Goal: Information Seeking & Learning: Find specific page/section

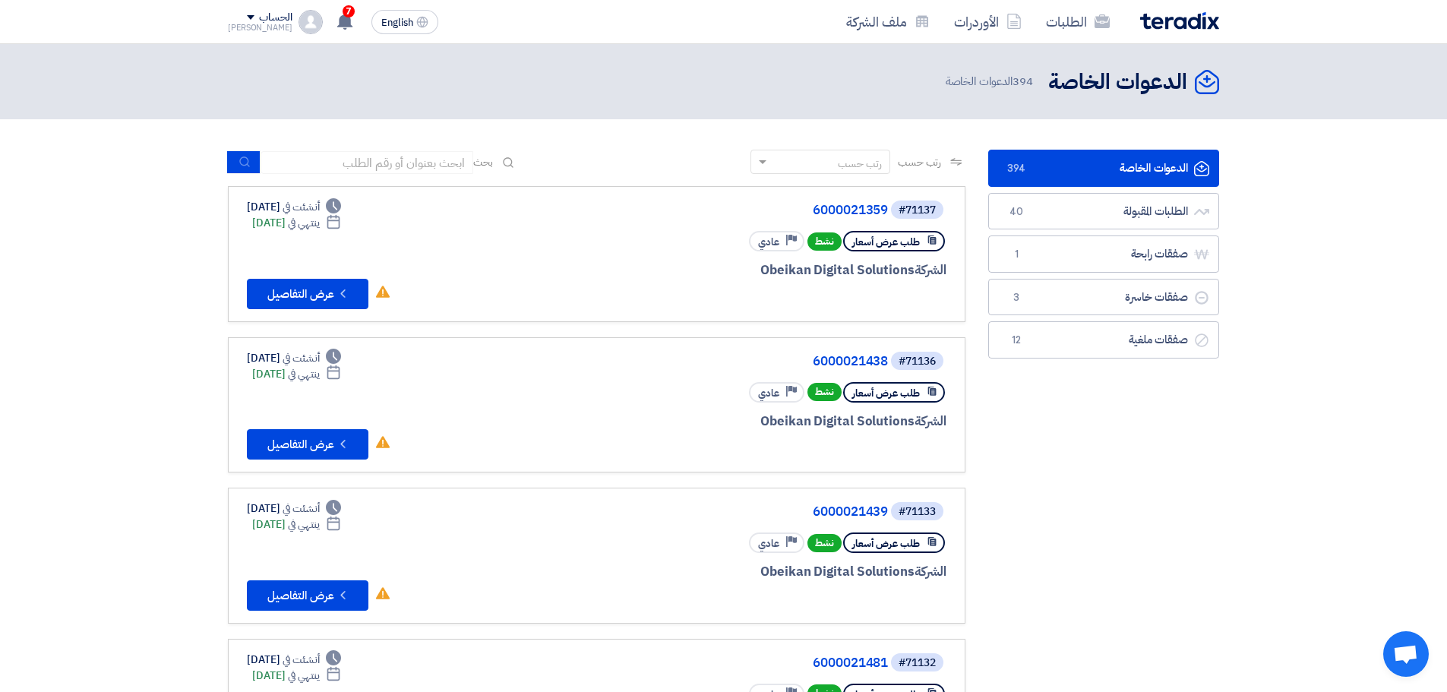
click at [867, 166] on div "رتب حسب" at bounding box center [860, 164] width 44 height 16
click at [488, 163] on span "بحث" at bounding box center [483, 162] width 20 height 16
click at [471, 165] on input at bounding box center [366, 162] width 213 height 23
click at [394, 157] on input at bounding box center [366, 162] width 213 height 23
click at [339, 162] on input "6" at bounding box center [366, 162] width 213 height 23
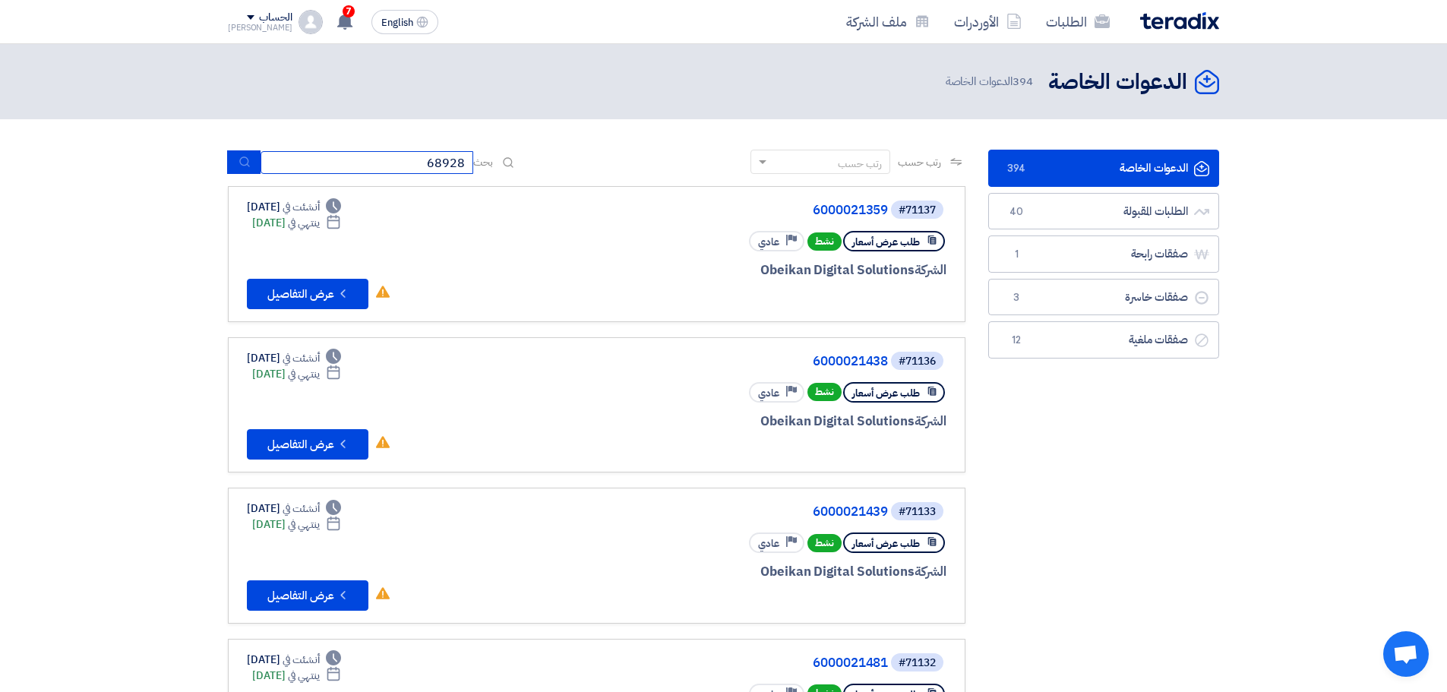
type input "68928"
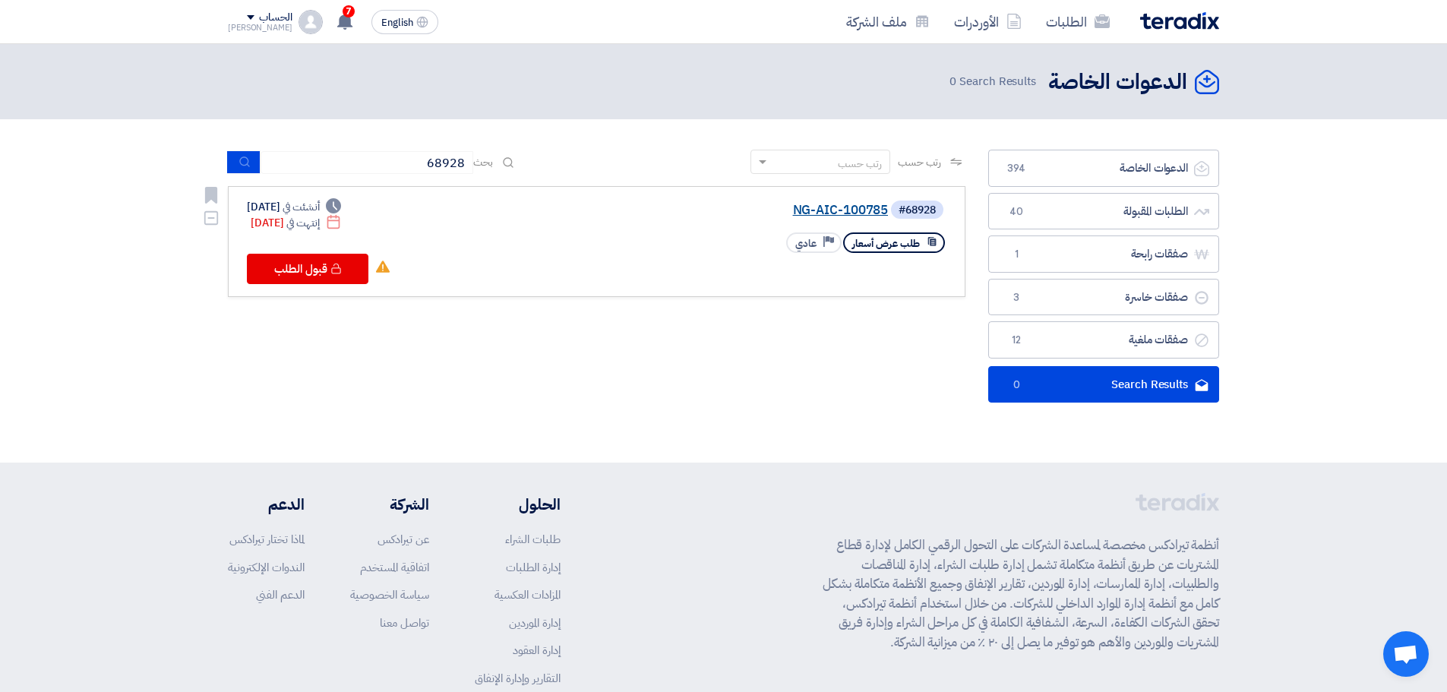
click at [840, 210] on link "NG-AIC-100785" at bounding box center [736, 211] width 304 height 14
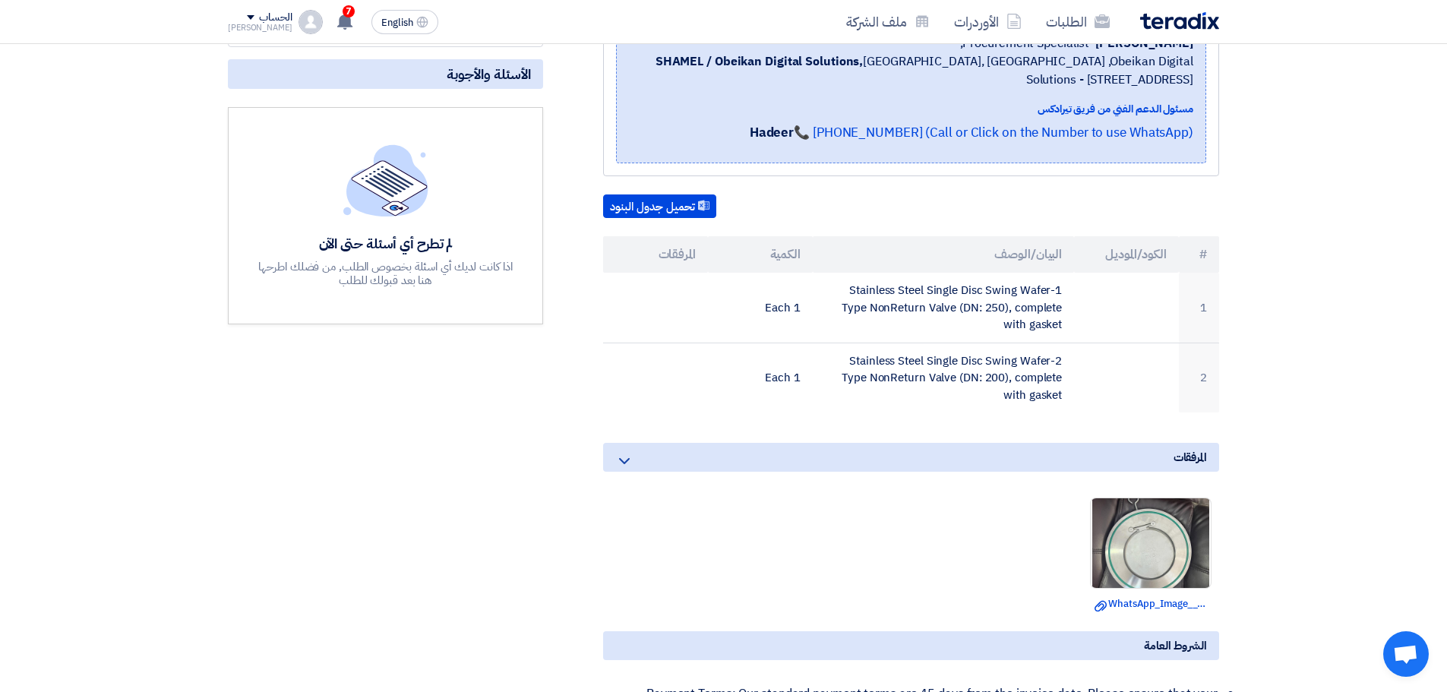
scroll to position [304, 0]
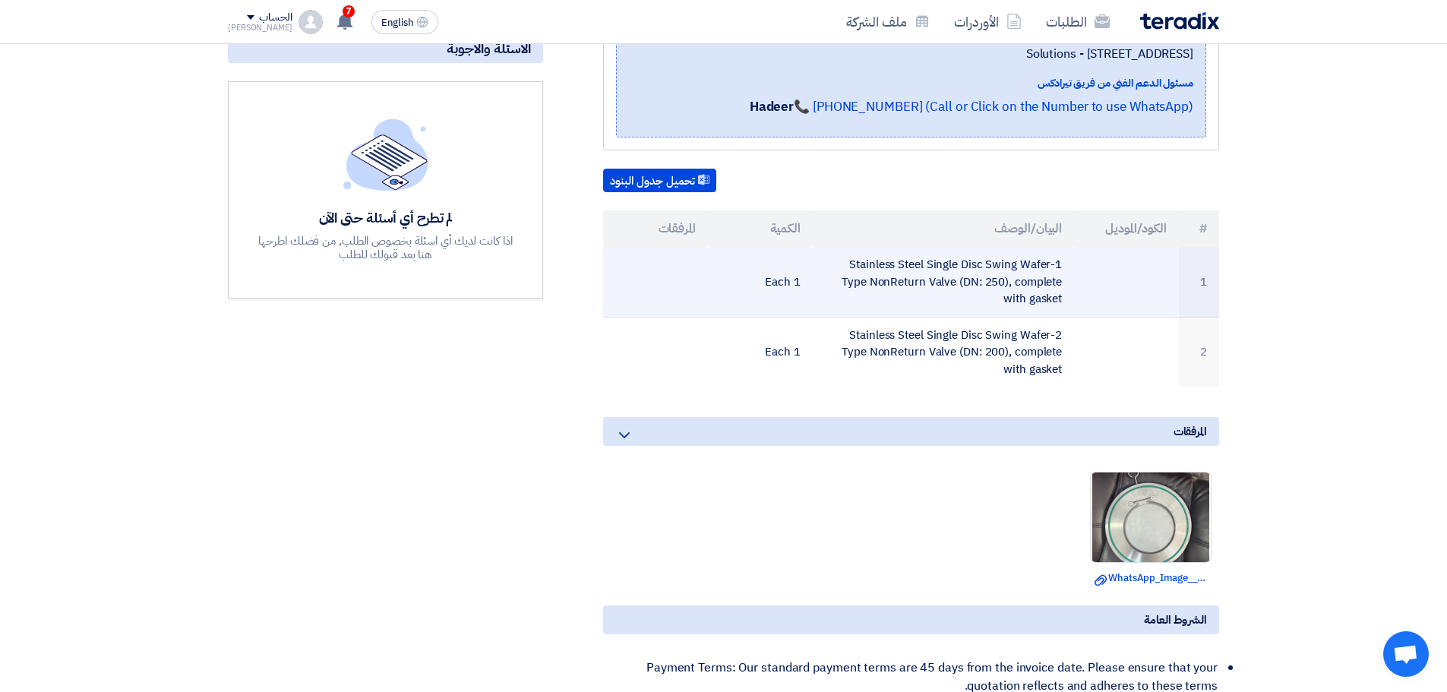
click at [933, 271] on td "1-Stainless Steel Single Disc Swing Wafer Type NonReturn Valve (DN: 250), compl…" at bounding box center [944, 282] width 262 height 70
copy tr "1-Stainless Steel Single Disc Swing Wafer Type NonReturn Valve (DN: 250), compl…"
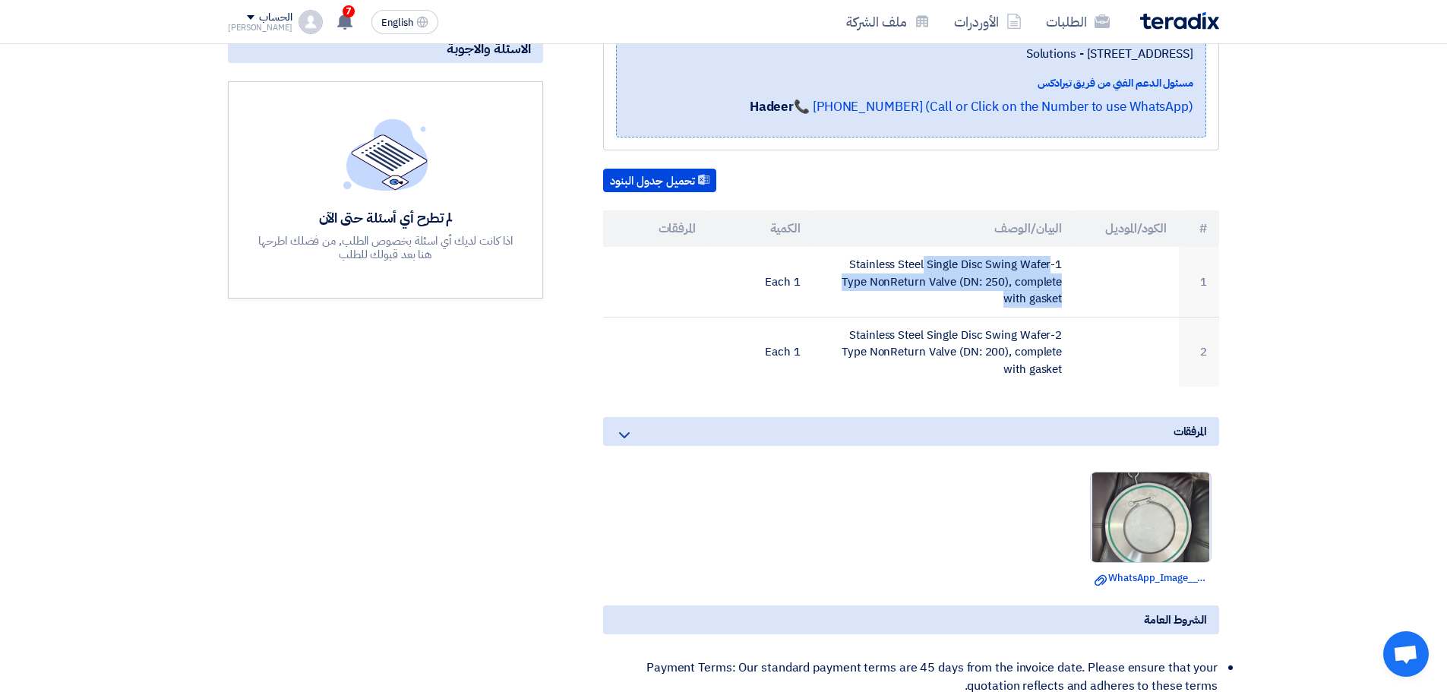
click at [1172, 523] on img at bounding box center [1151, 516] width 120 height 159
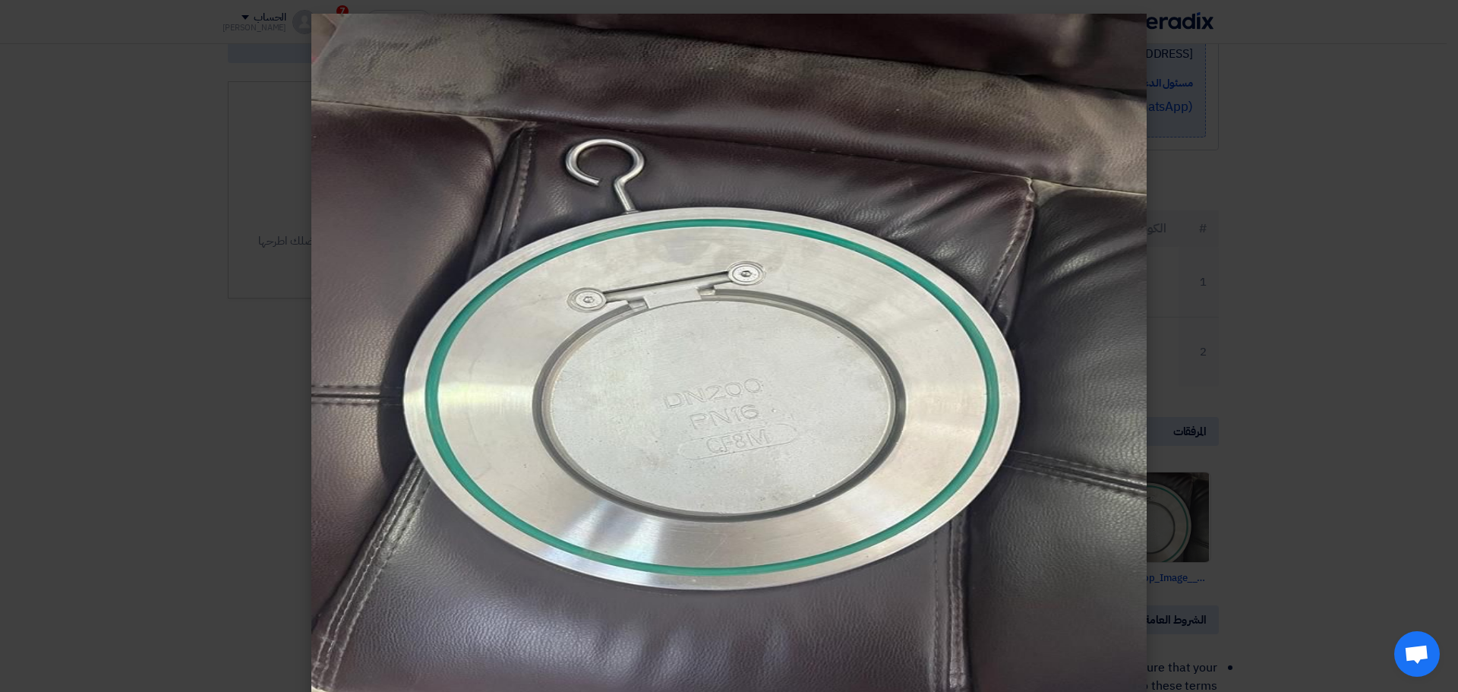
click at [740, 393] on img at bounding box center [728, 360] width 835 height 692
click at [655, 419] on img at bounding box center [728, 360] width 835 height 692
click at [1205, 276] on modal-container at bounding box center [729, 346] width 1458 height 692
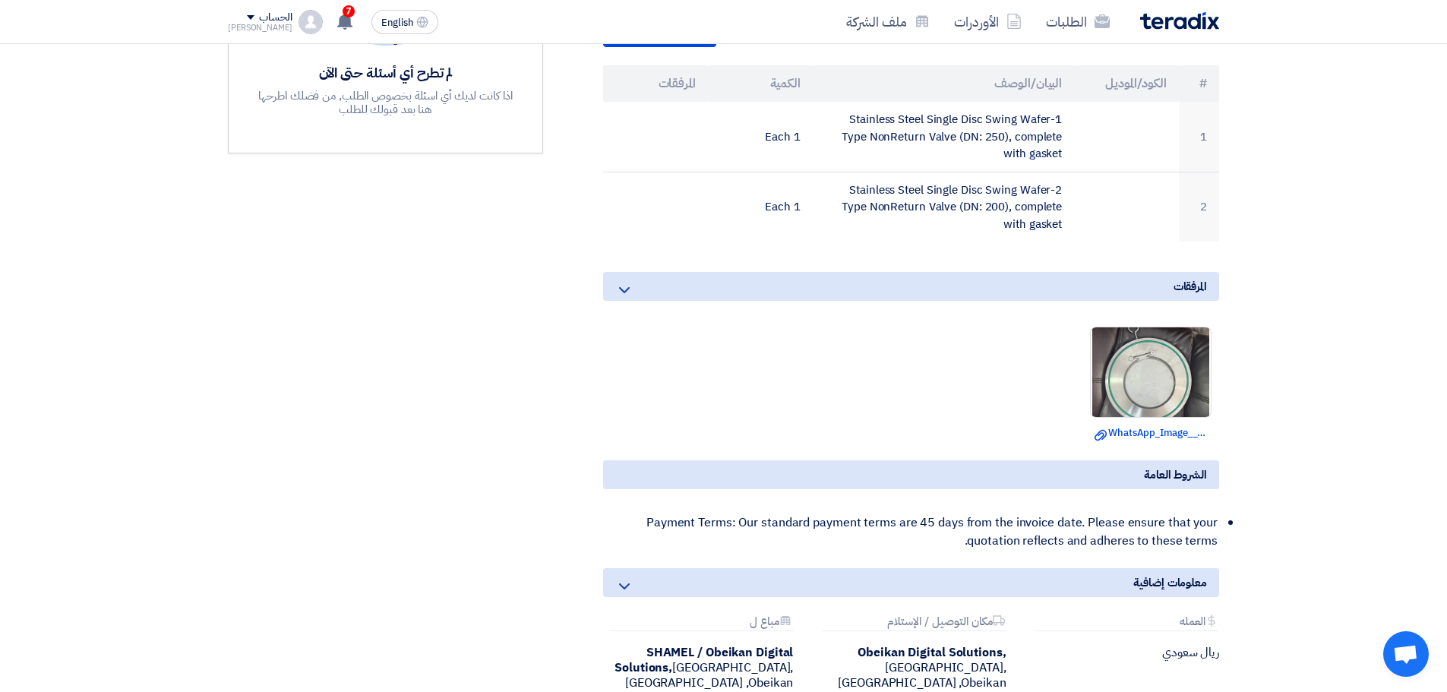
scroll to position [456, 0]
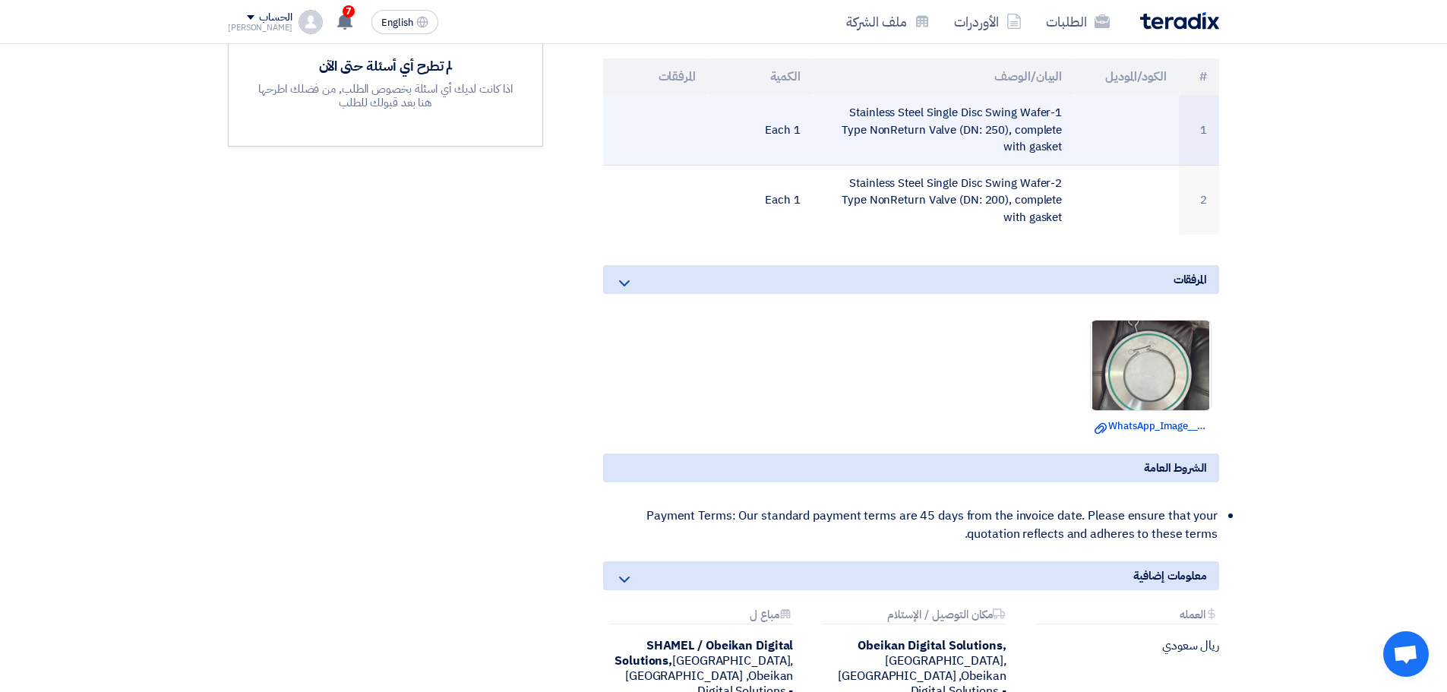
click at [973, 139] on td "1-Stainless Steel Single Disc Swing Wafer Type NonReturn Valve (DN: 250), compl…" at bounding box center [944, 130] width 262 height 70
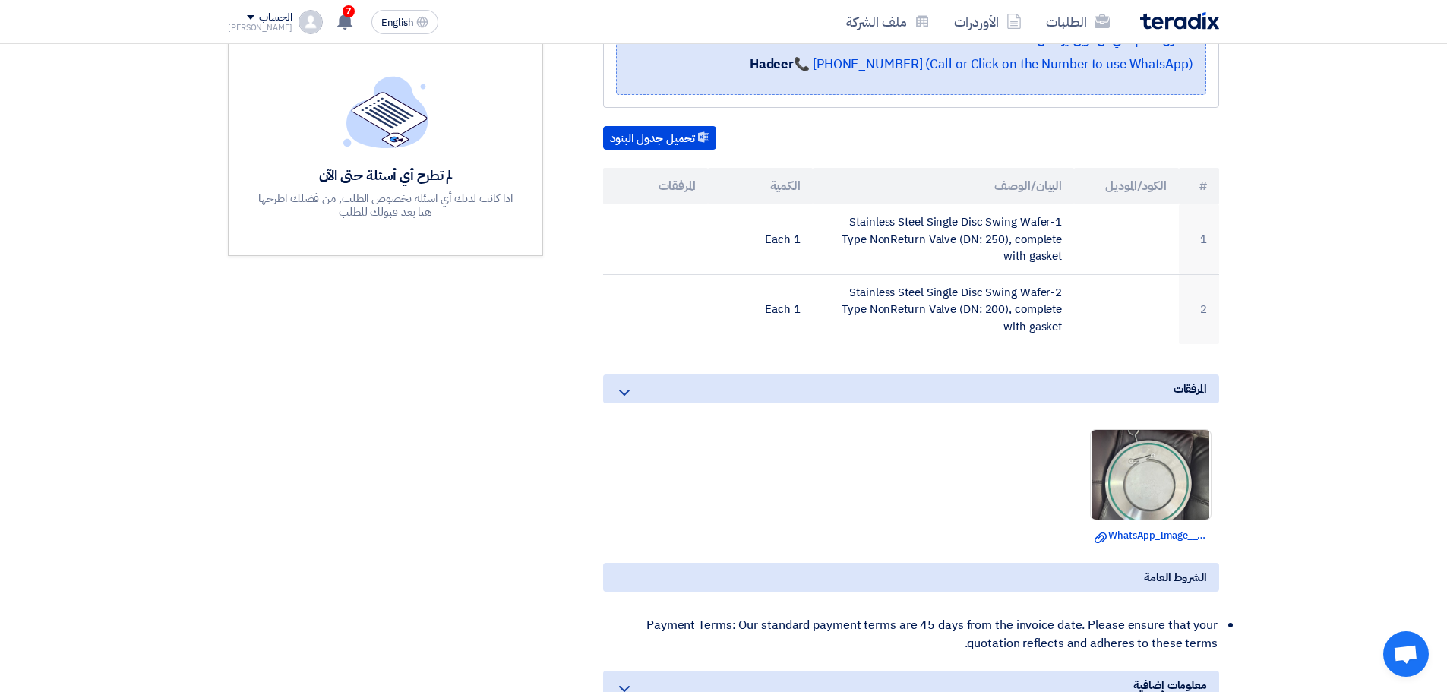
scroll to position [304, 0]
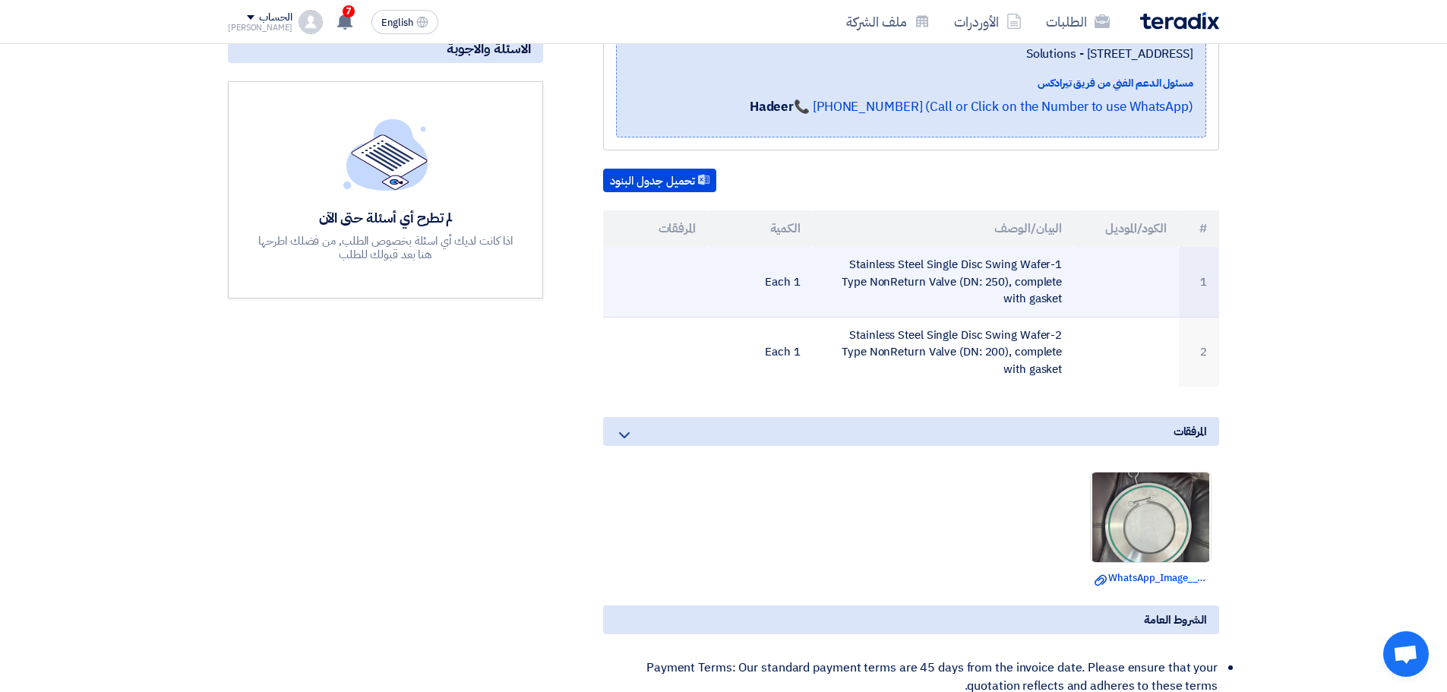
click at [910, 270] on td "1-Stainless Steel Single Disc Swing Wafer Type NonReturn Valve (DN: 250), compl…" at bounding box center [944, 282] width 262 height 70
copy tr "1-Stainless Steel Single Disc Swing Wafer Type NonReturn Valve (DN: 250), compl…"
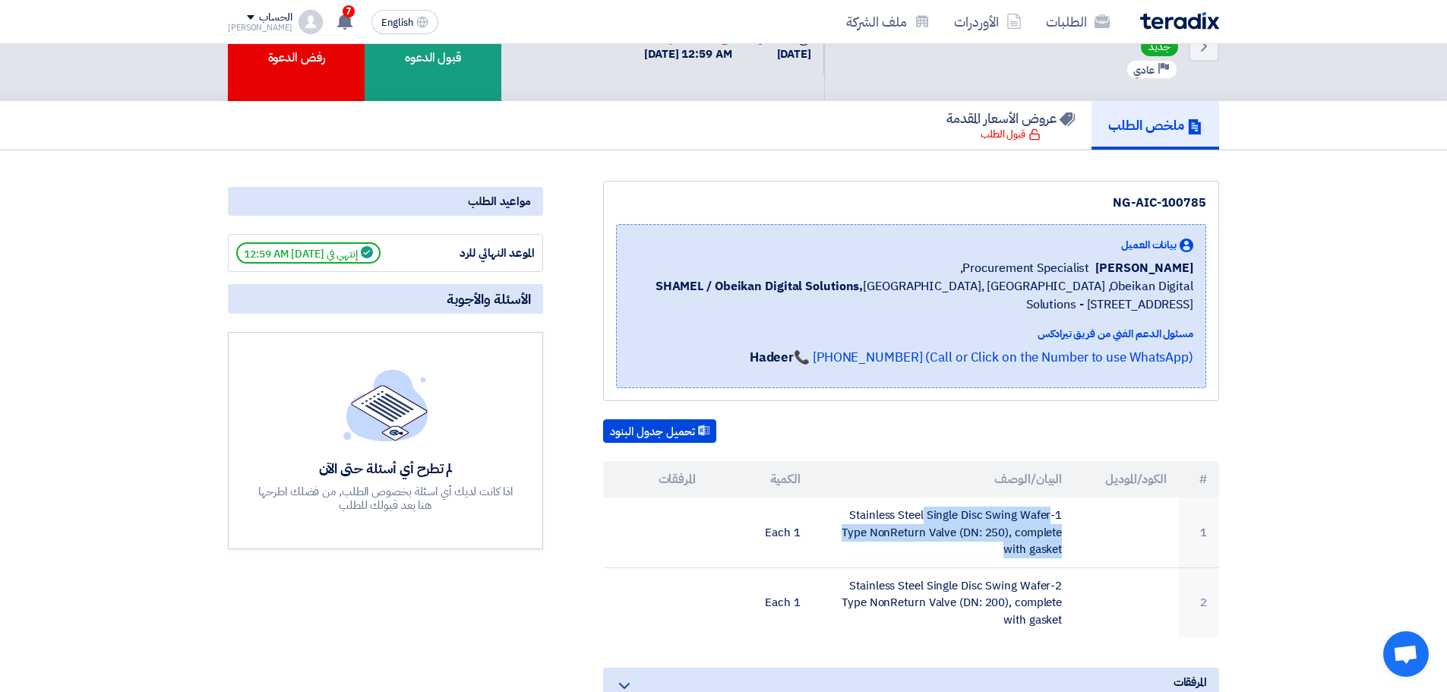
scroll to position [152, 0]
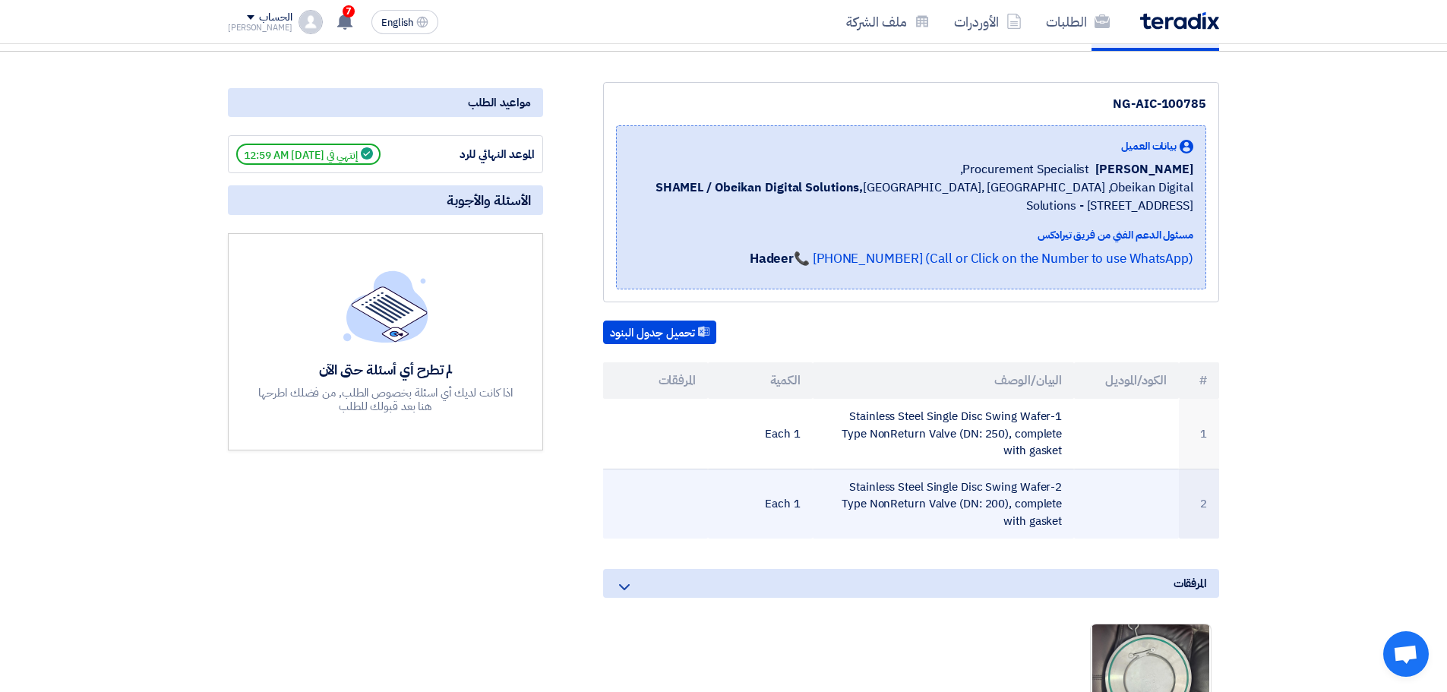
click at [892, 497] on td "2-Stainless Steel Single Disc Swing Wafer Type NonReturn Valve (DN: 200), compl…" at bounding box center [944, 504] width 262 height 70
copy tr "2-Stainless Steel Single Disc Swing Wafer Type NonReturn Valve (DN: 200), compl…"
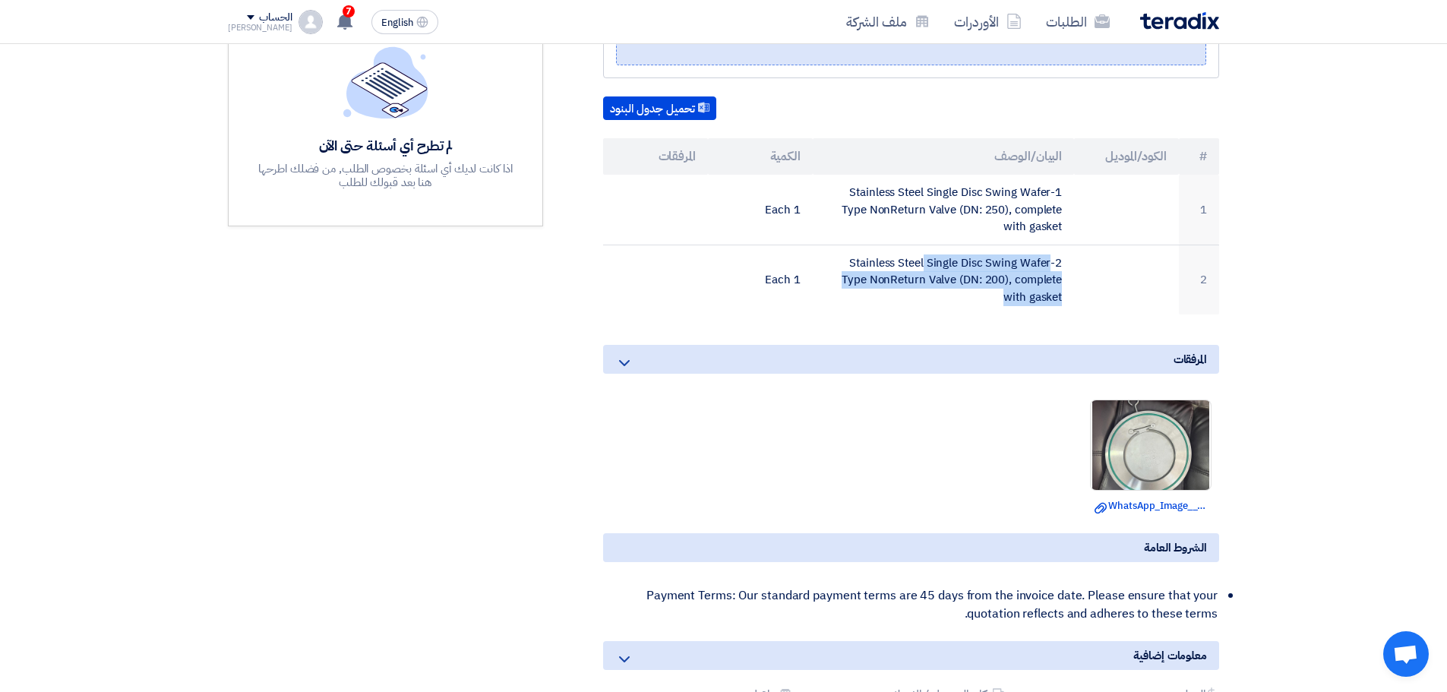
scroll to position [380, 0]
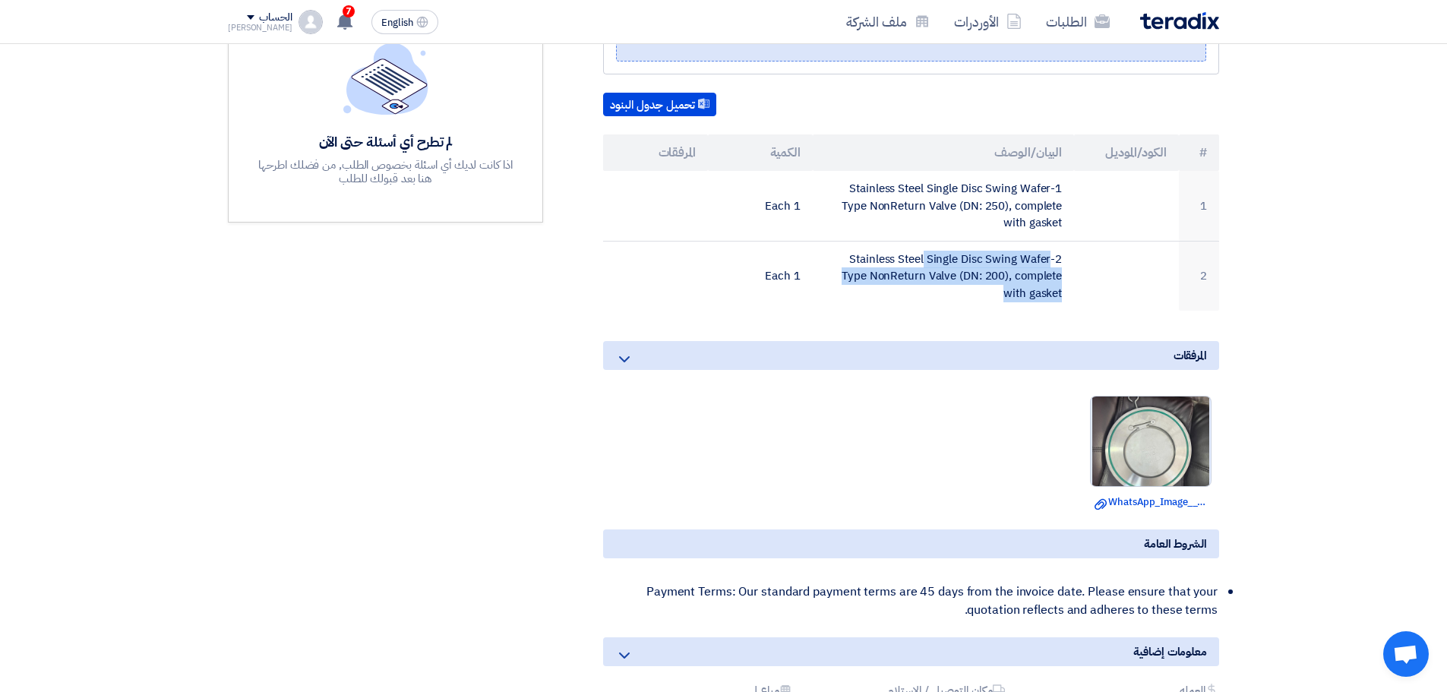
click at [1124, 454] on img at bounding box center [1151, 441] width 120 height 159
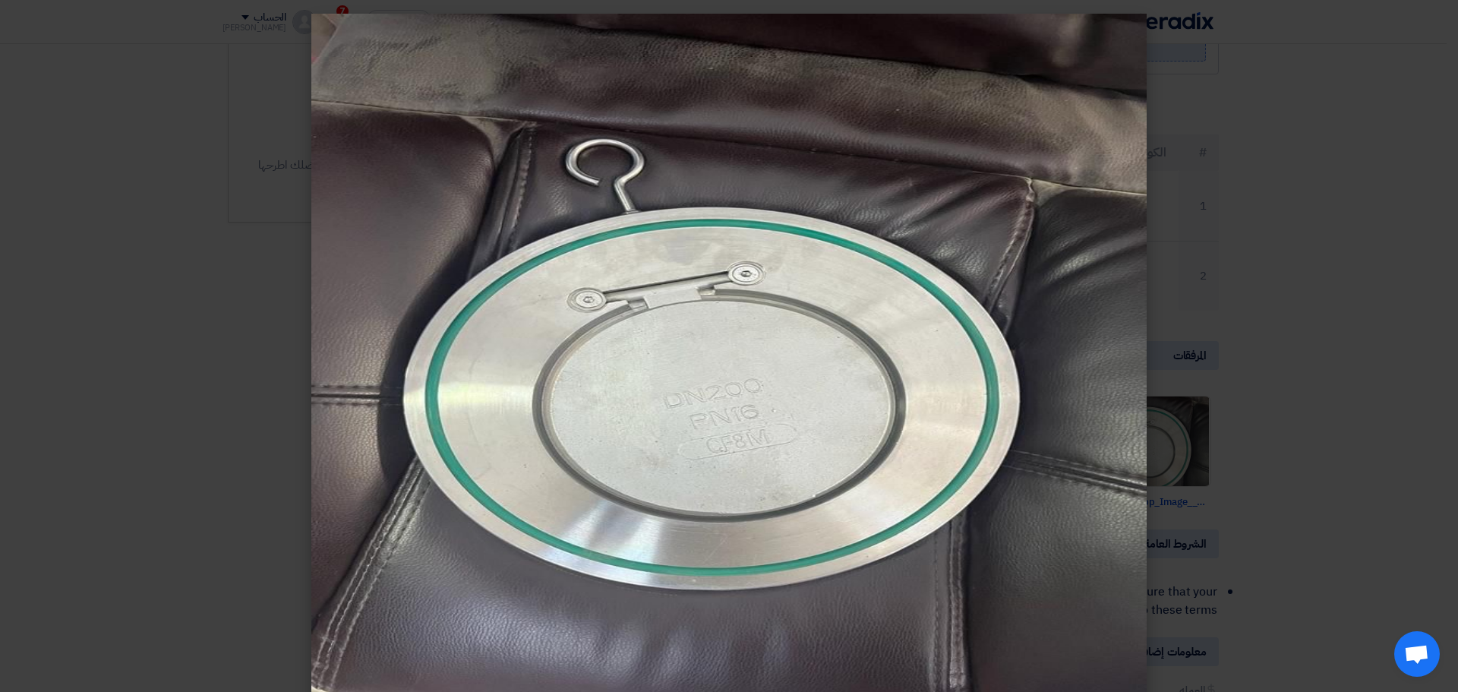
click at [1251, 339] on modal-container at bounding box center [729, 346] width 1458 height 692
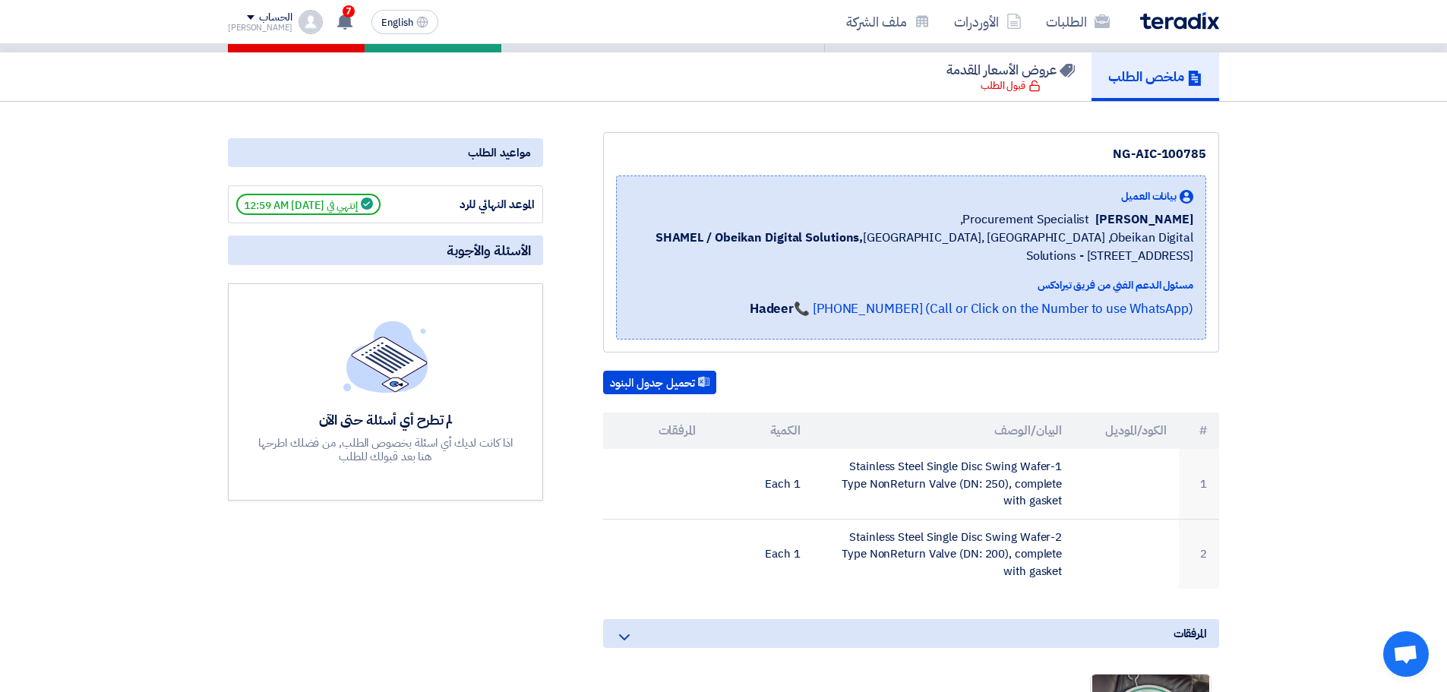
scroll to position [304, 0]
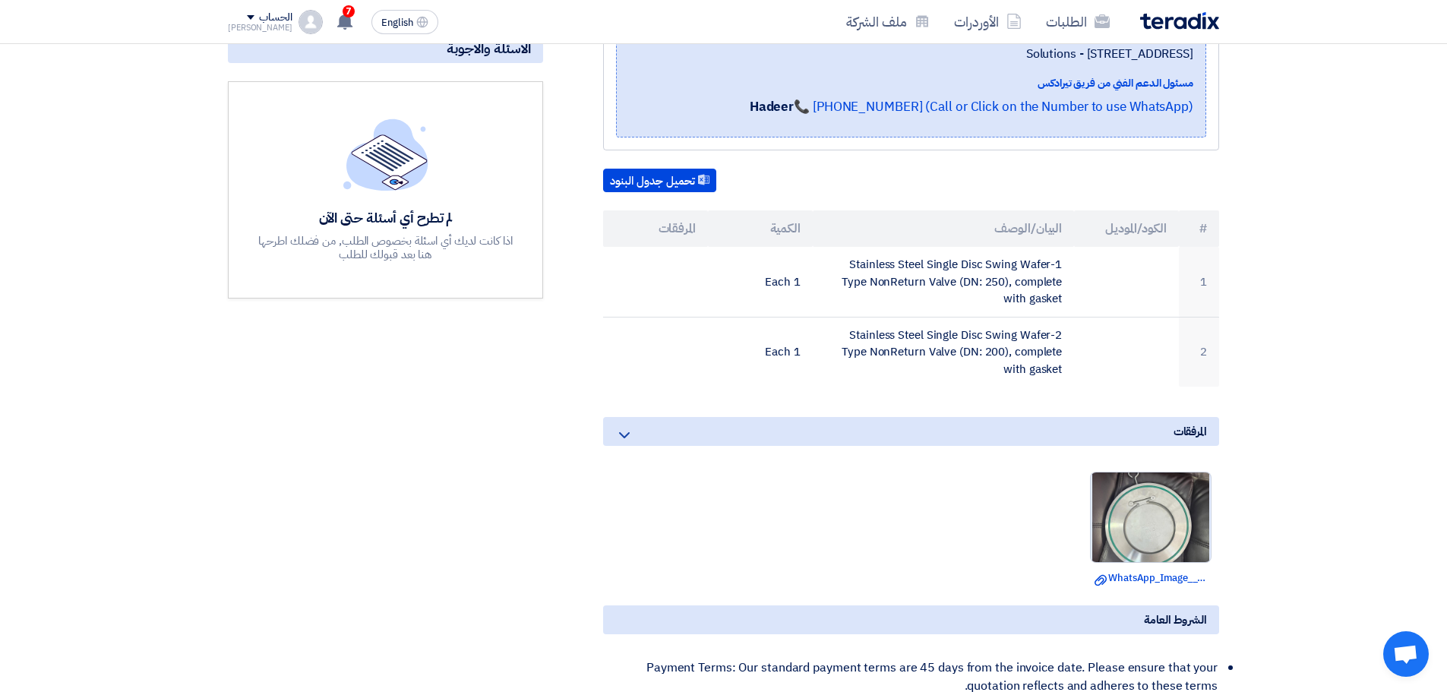
click at [1138, 517] on img at bounding box center [1151, 516] width 120 height 159
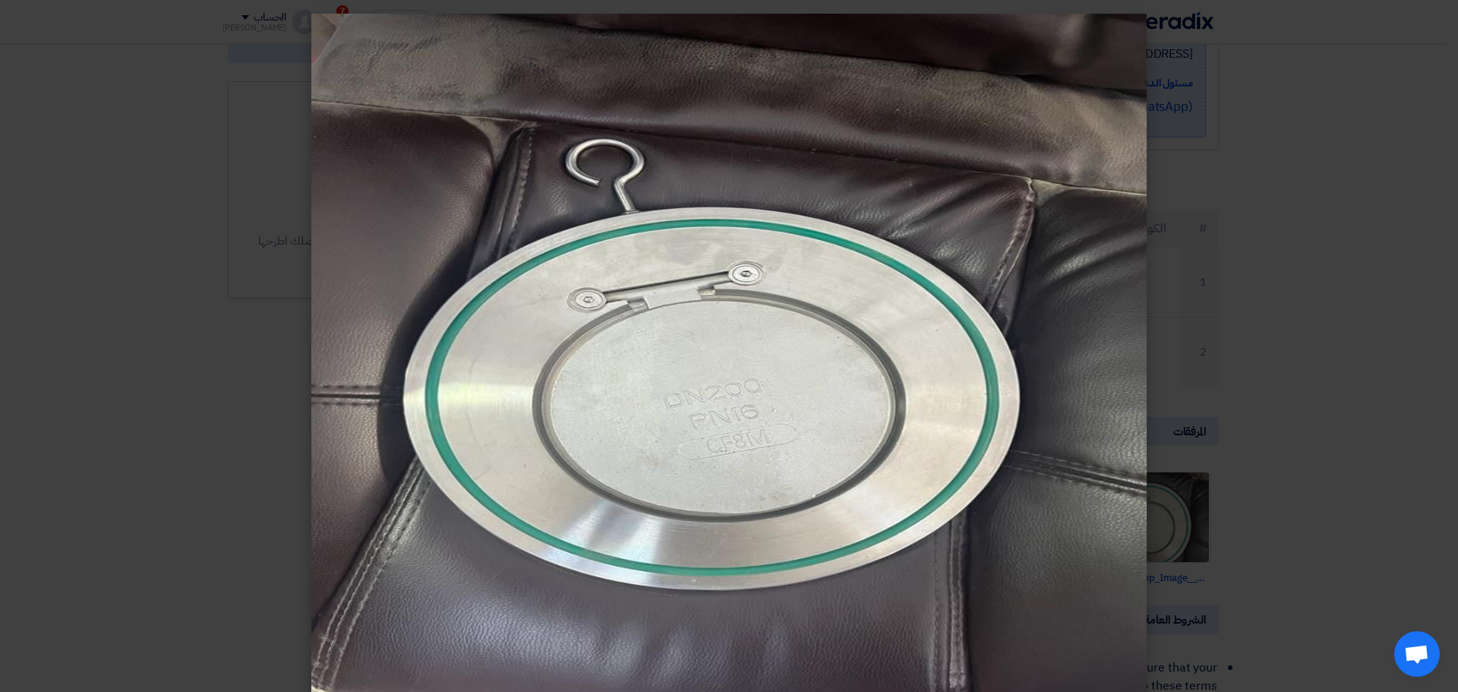
click at [1221, 281] on modal-container at bounding box center [729, 346] width 1458 height 692
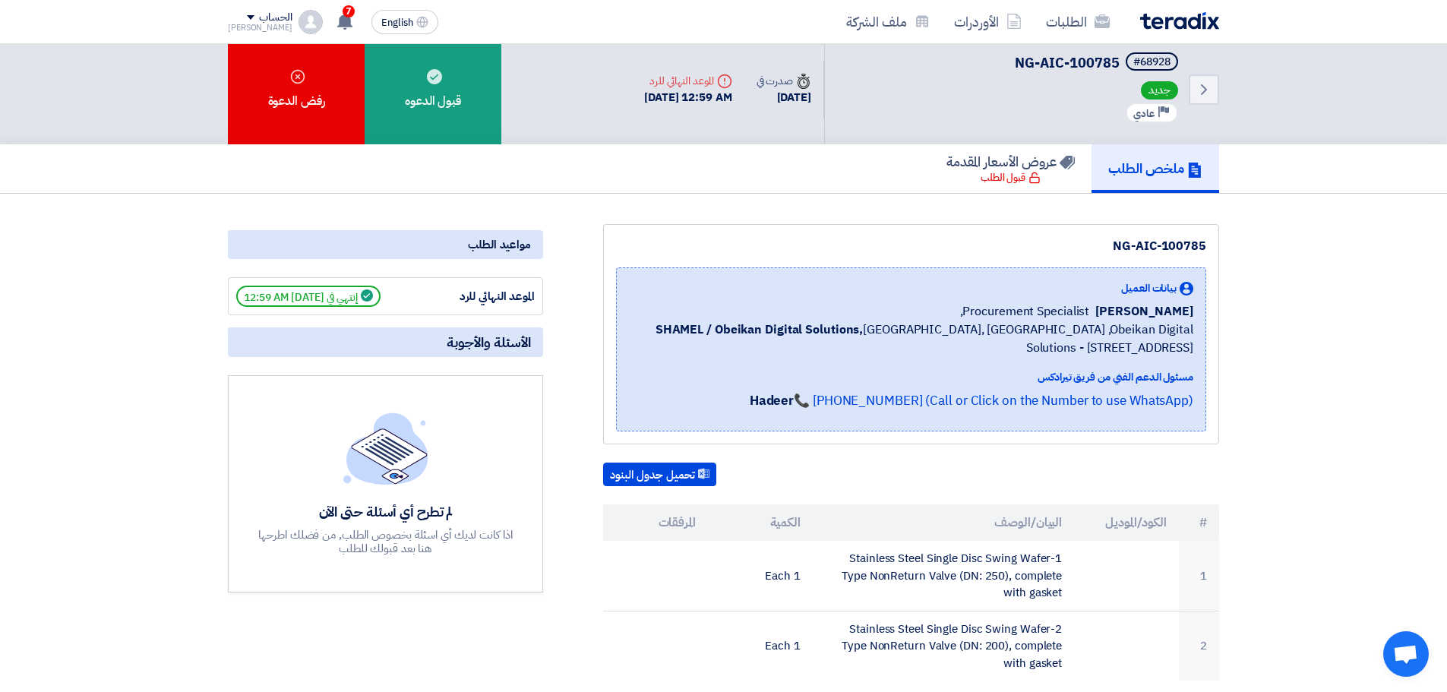
scroll to position [228, 0]
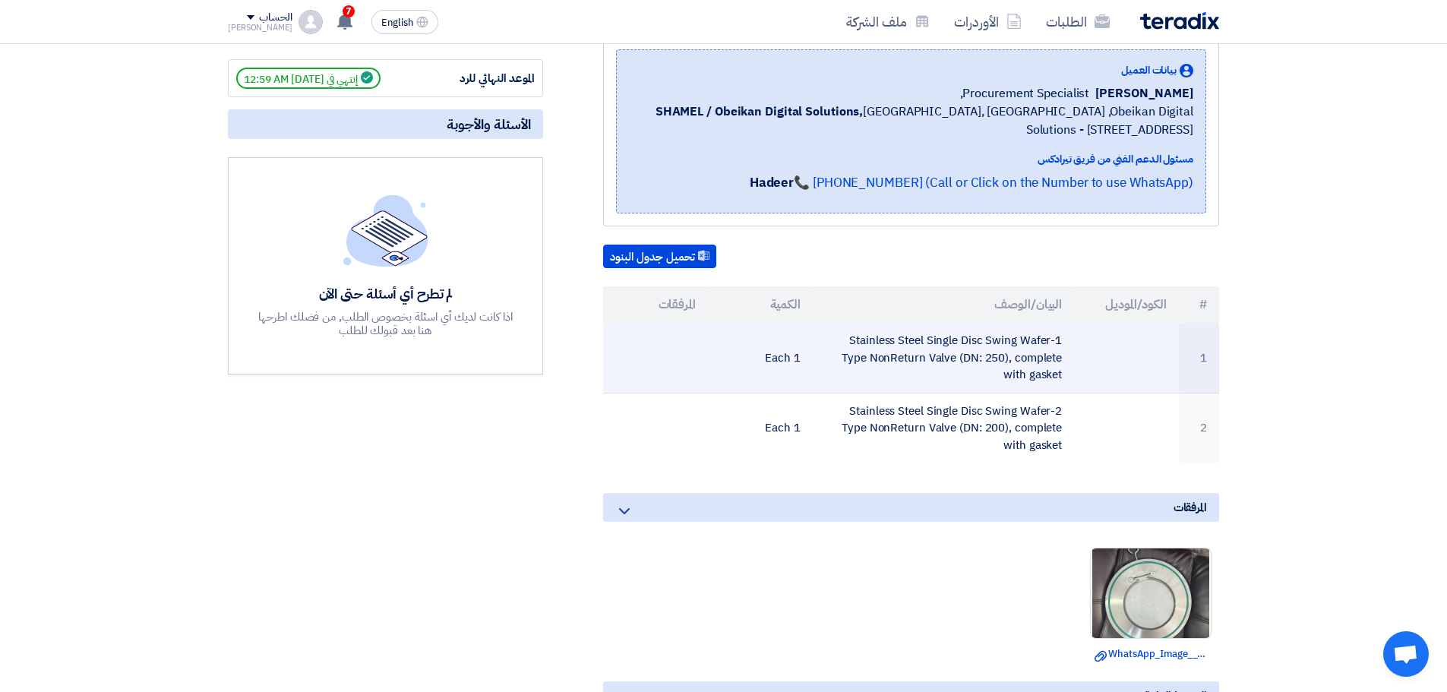
click at [952, 343] on td "1-Stainless Steel Single Disc Swing Wafer Type NonReturn Valve (DN: 250), compl…" at bounding box center [944, 358] width 262 height 70
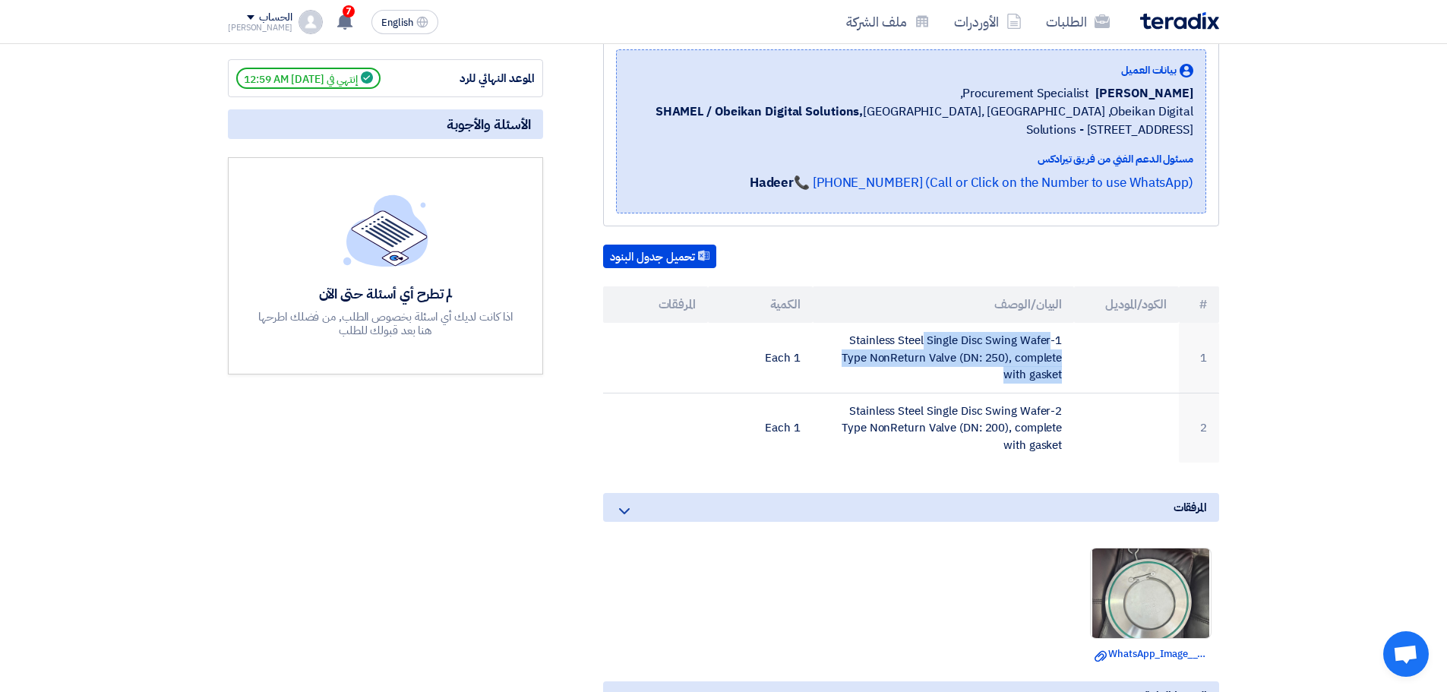
copy tr "1-Stainless Steel Single Disc Swing Wafer Type NonReturn Valve (DN: 250), compl…"
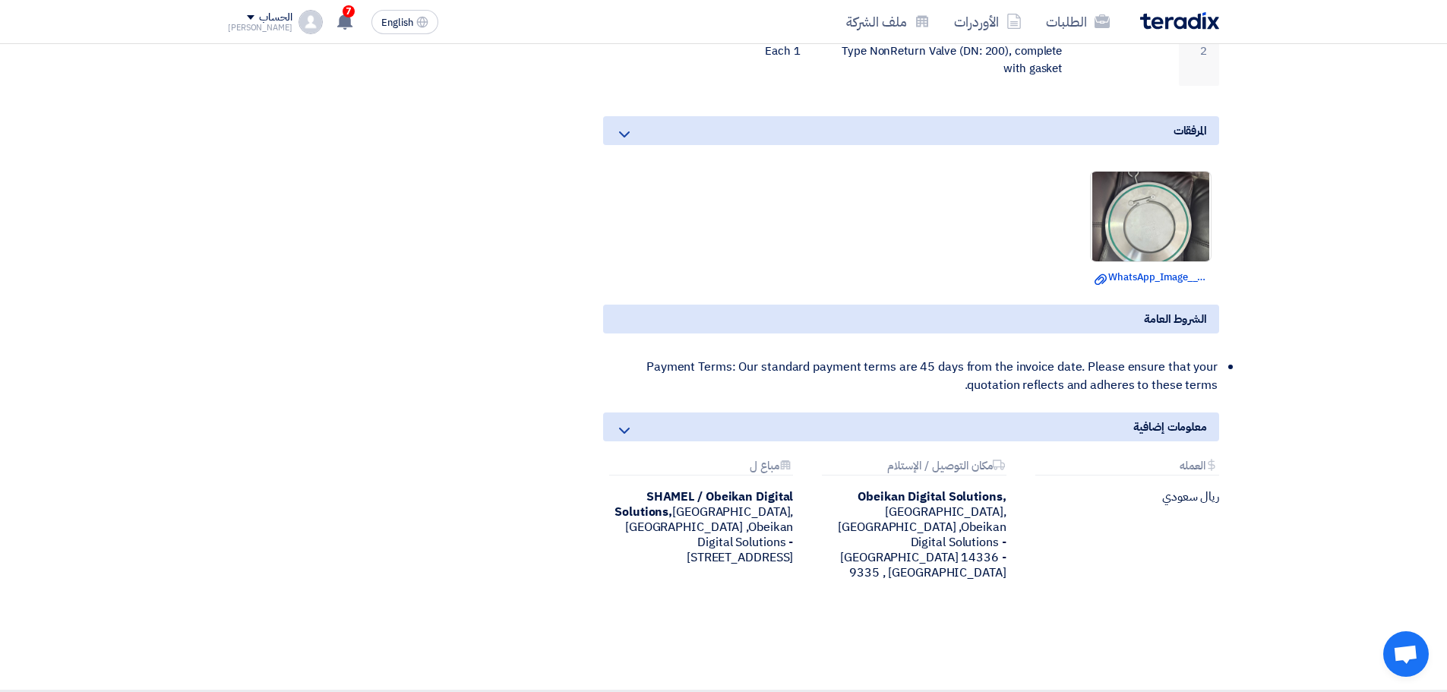
scroll to position [759, 0]
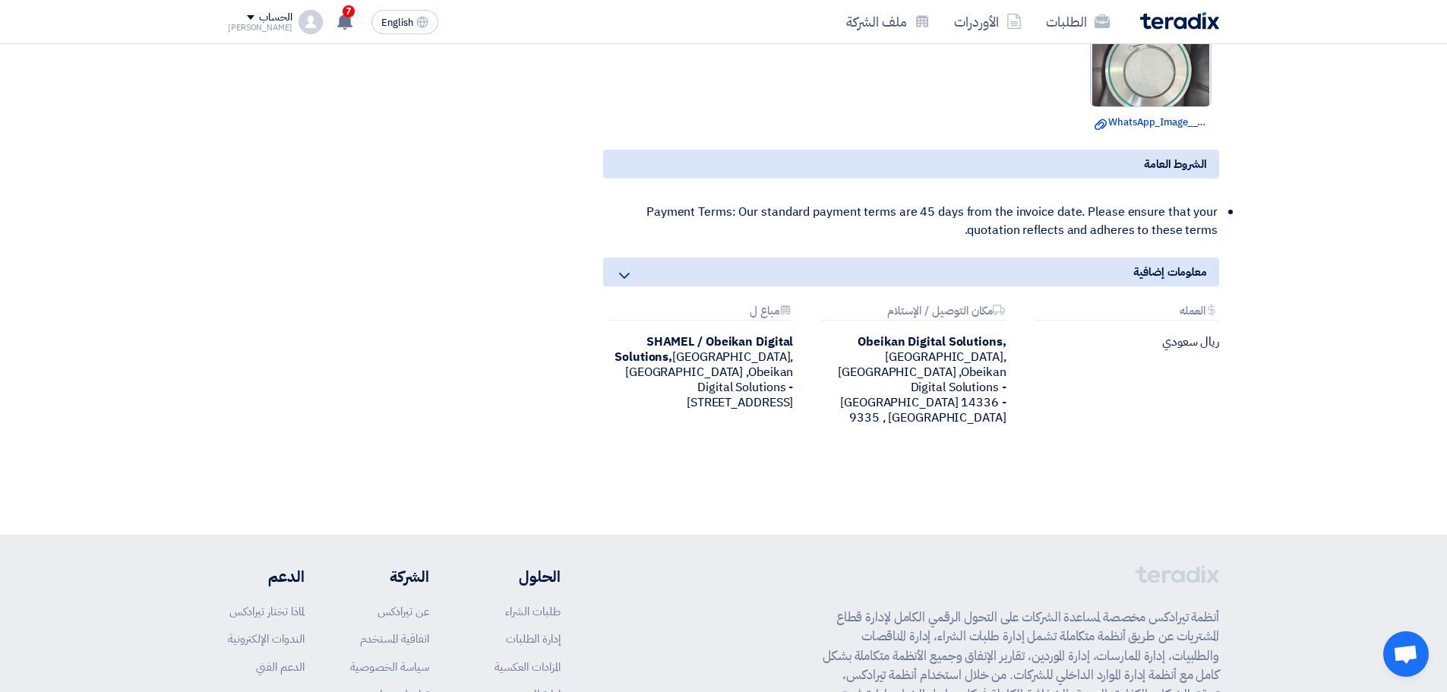
click at [1135, 79] on img at bounding box center [1151, 61] width 120 height 159
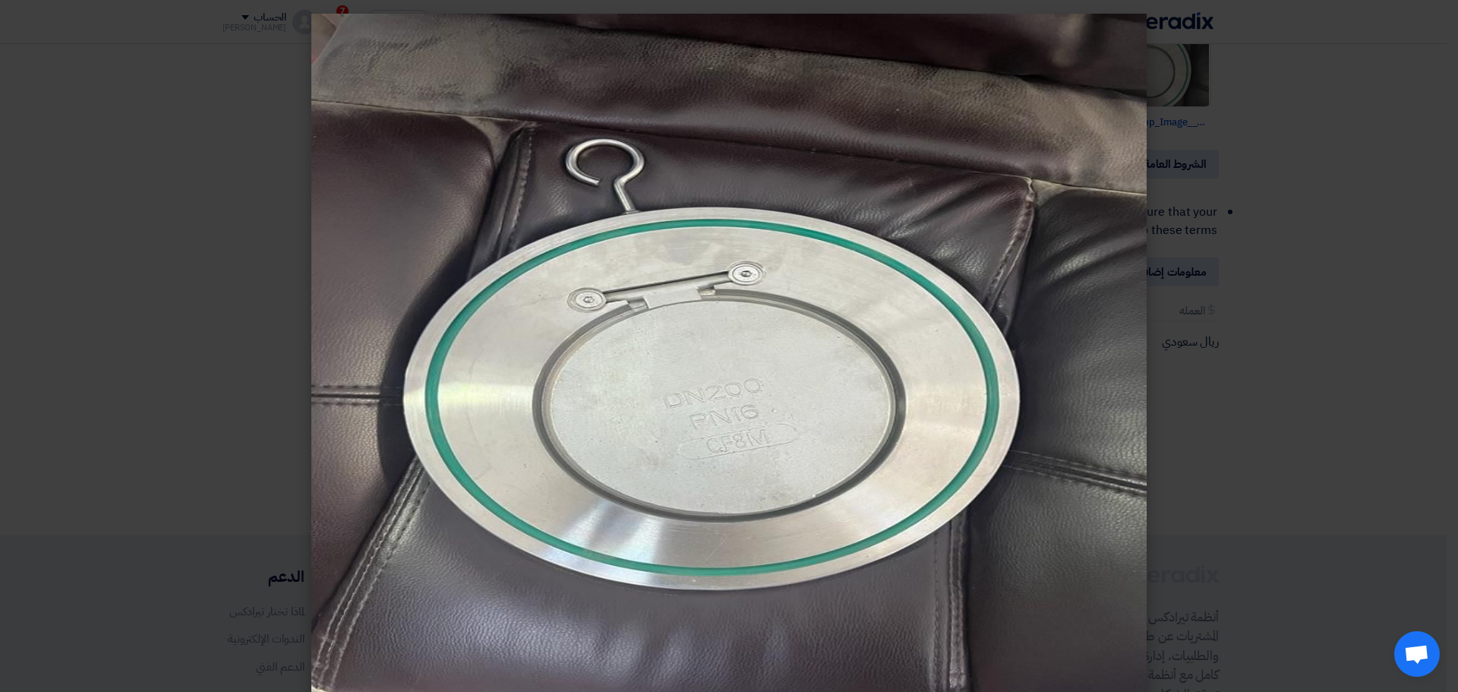
click at [198, 298] on modal-container at bounding box center [729, 346] width 1458 height 692
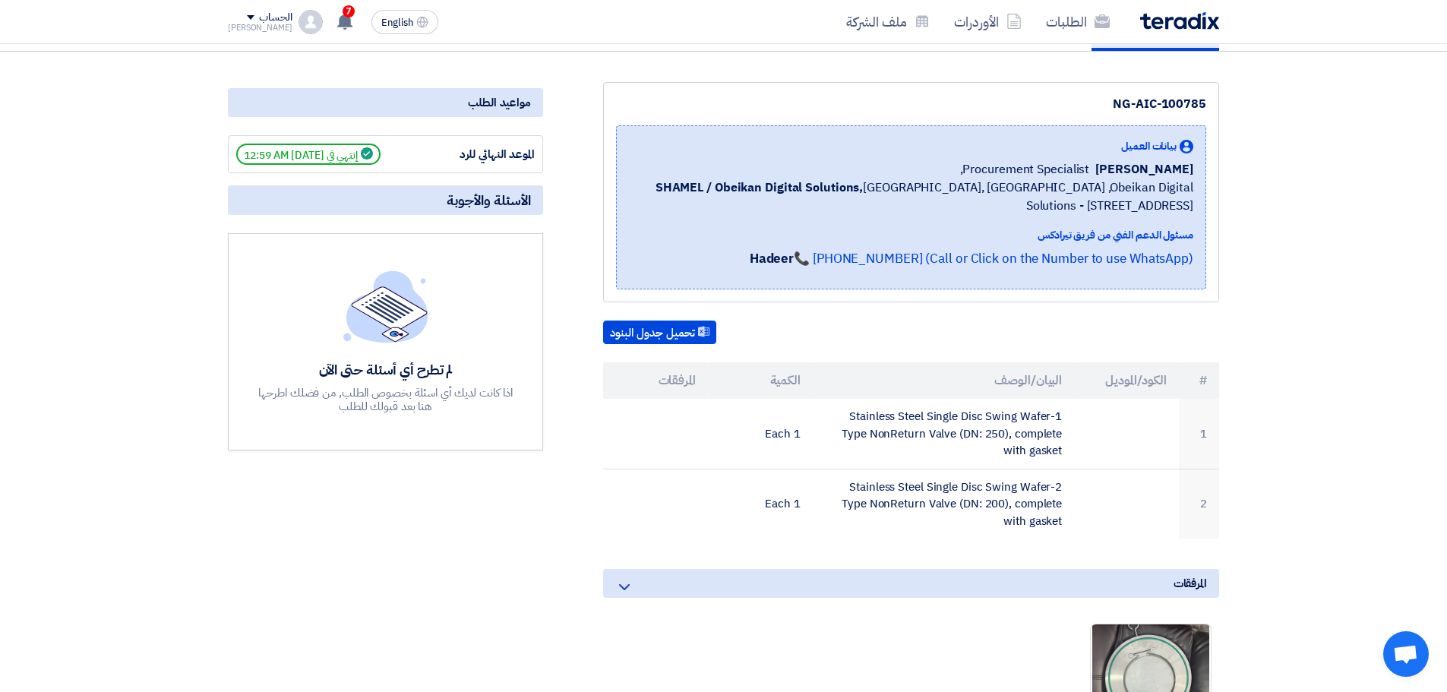
scroll to position [0, 0]
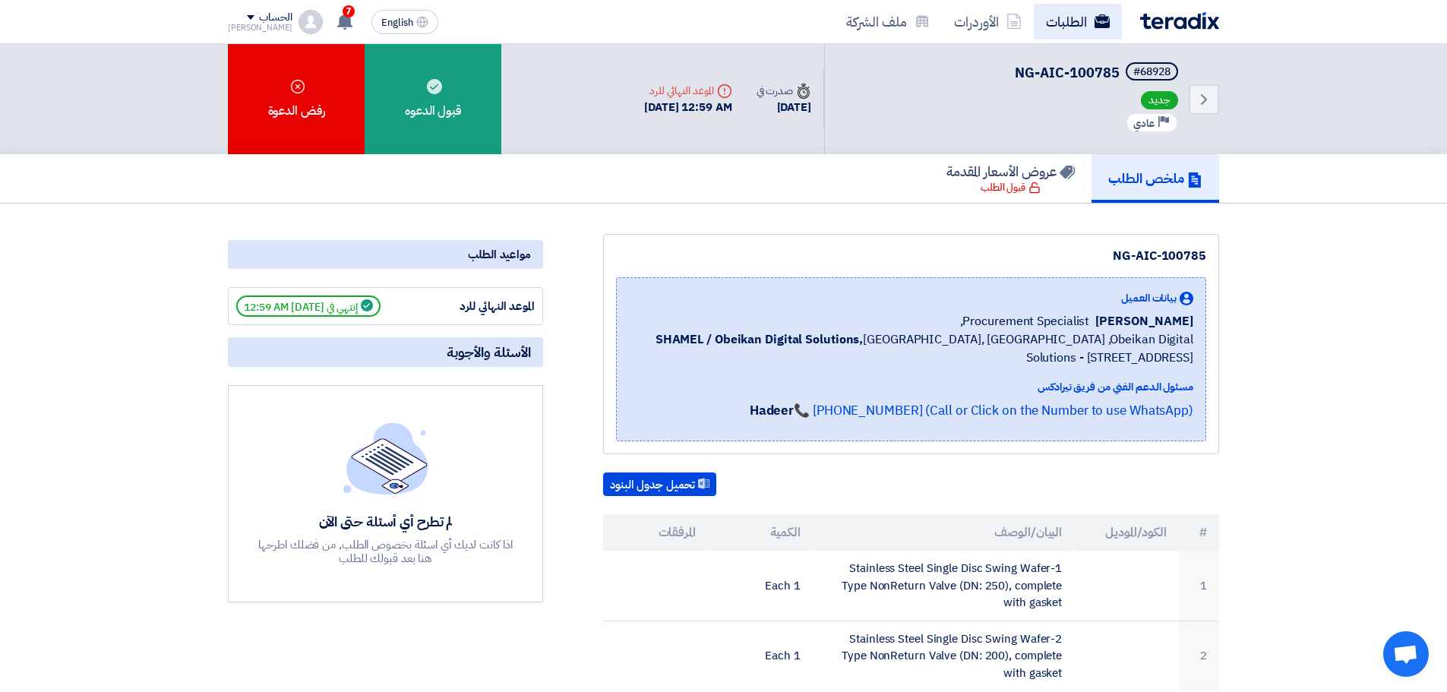
click at [1055, 29] on link "الطلبات" at bounding box center [1078, 22] width 88 height 36
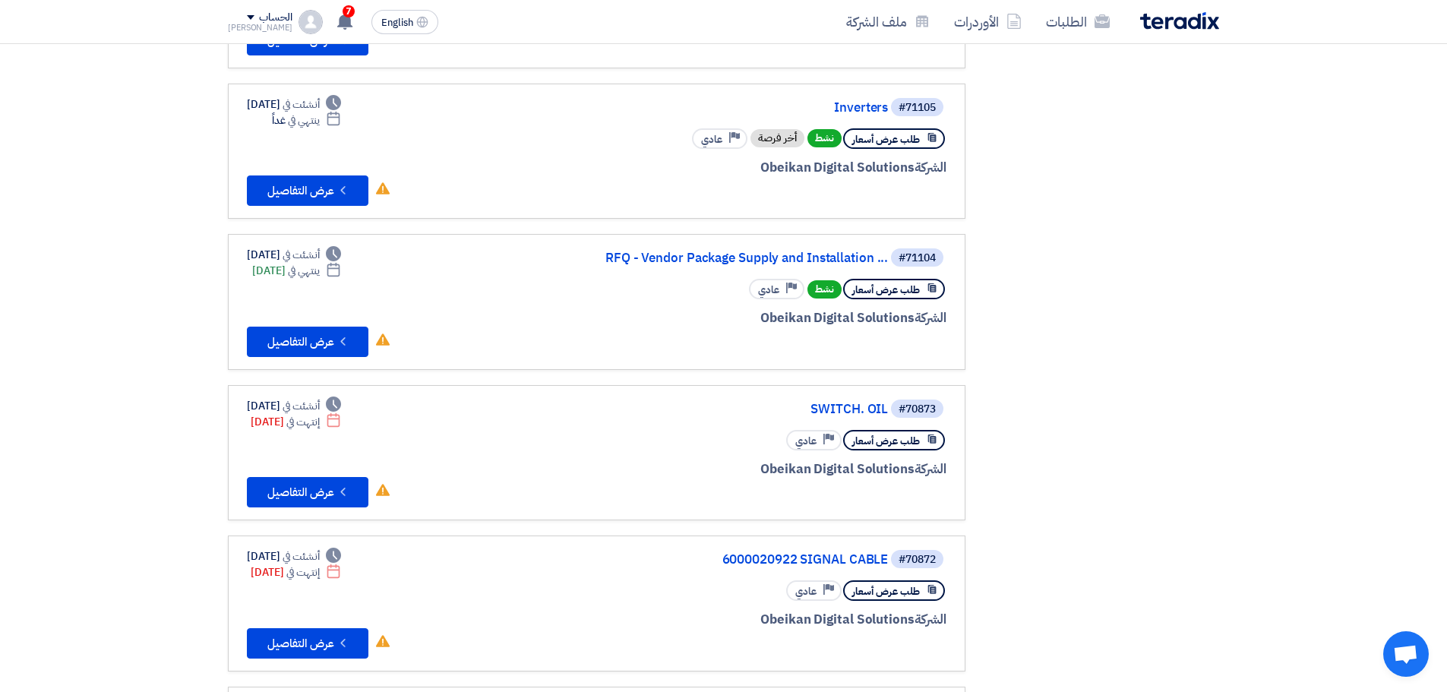
scroll to position [879, 0]
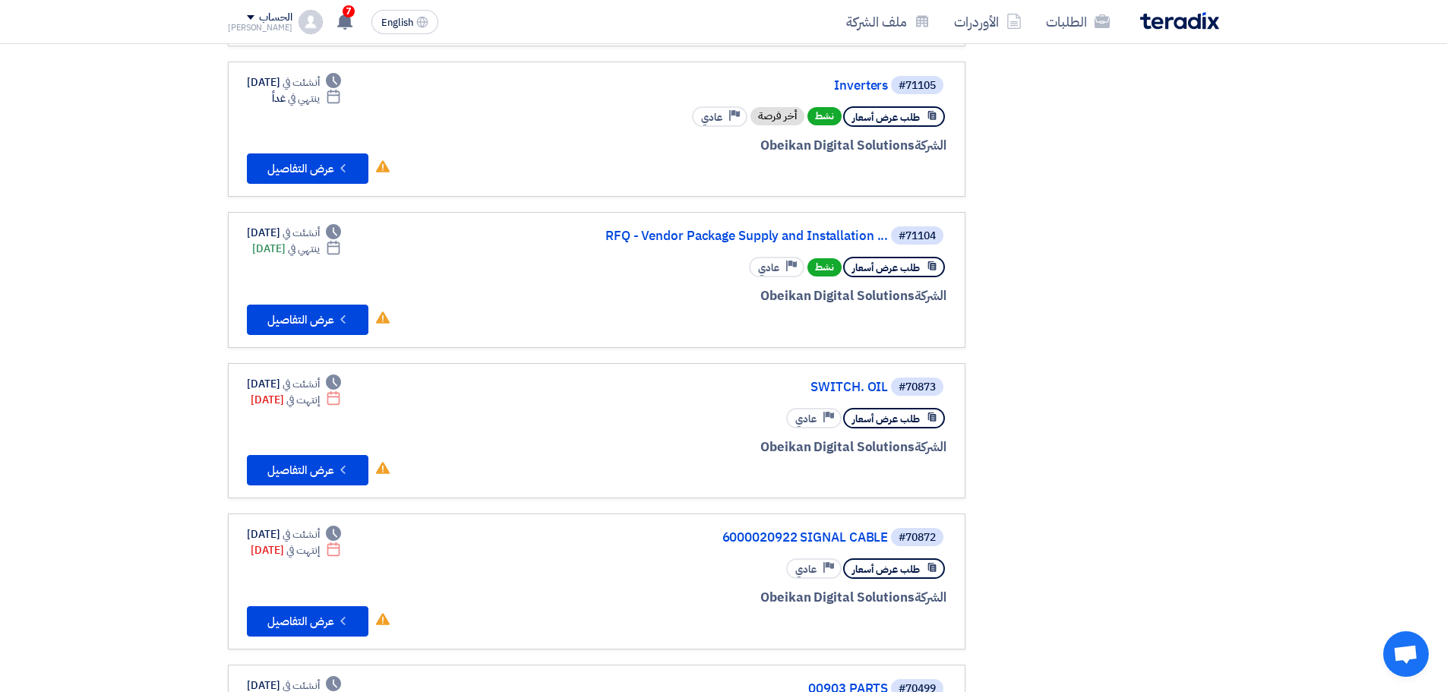
click at [876, 267] on span "طلب عرض أسعار" at bounding box center [886, 267] width 68 height 14
click at [279, 248] on div "Deadline ينتهي في [DATE]" at bounding box center [296, 249] width 89 height 16
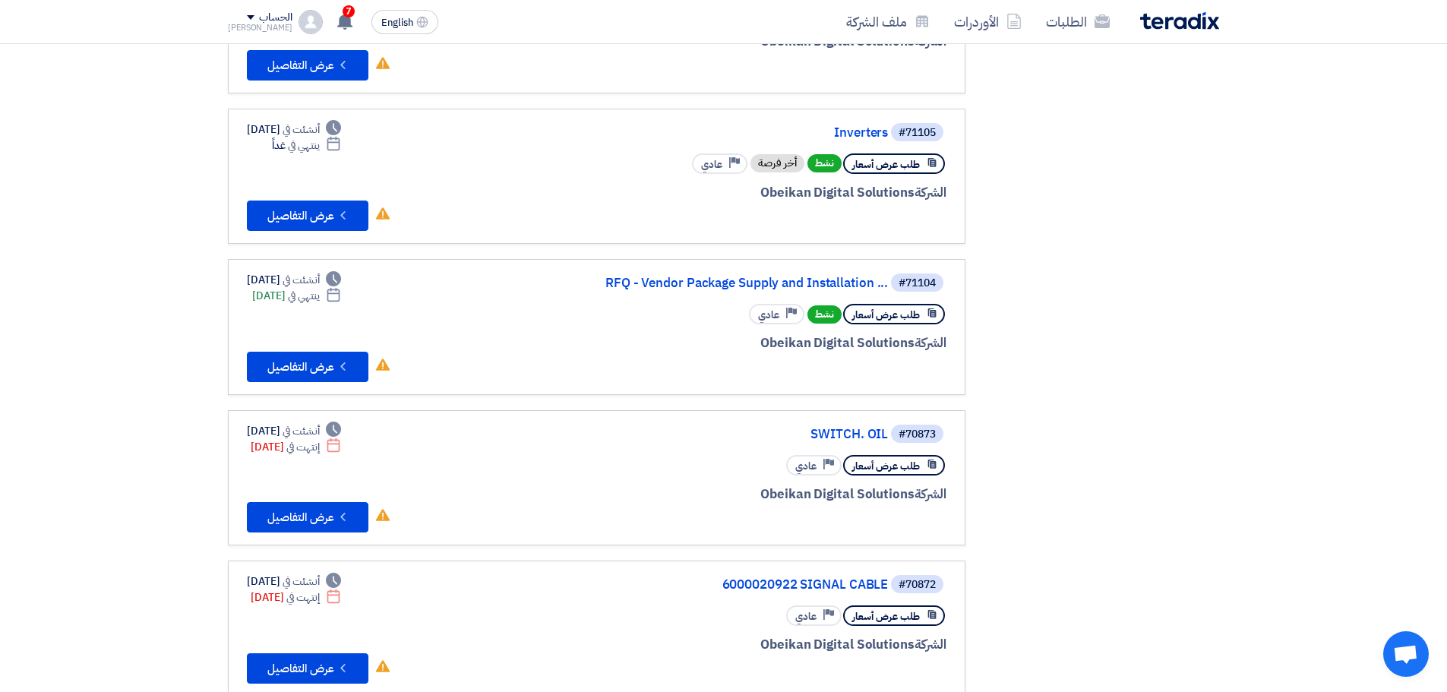
scroll to position [835, 0]
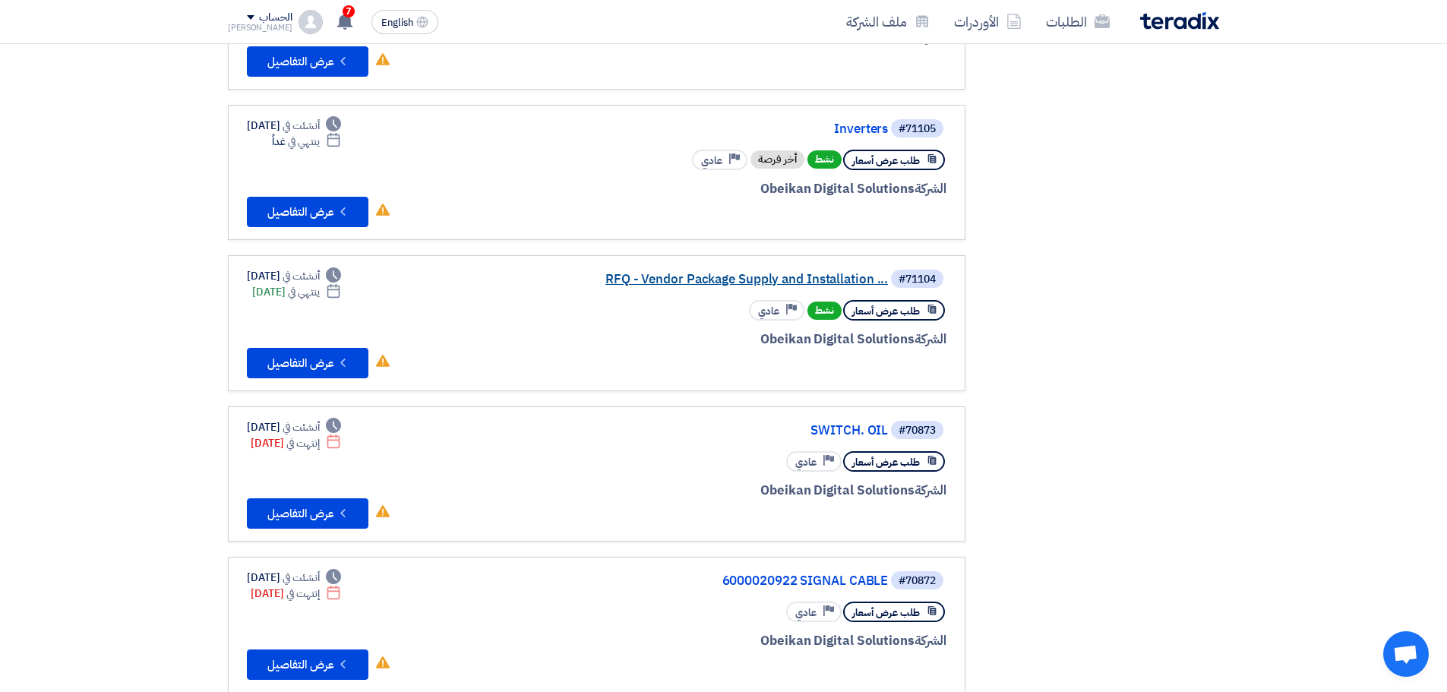
click at [806, 280] on link "RFQ - Vendor Package Supply and Installation ..." at bounding box center [736, 280] width 304 height 14
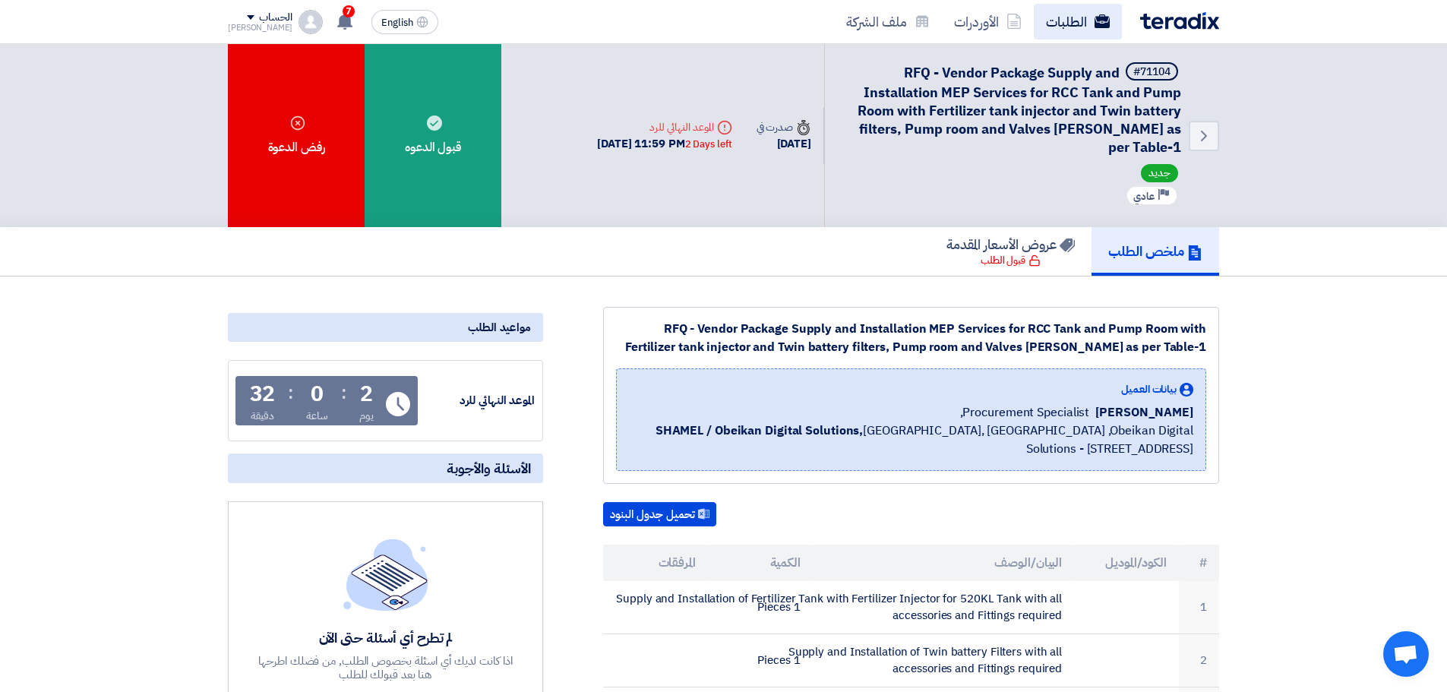
click at [1107, 30] on link "الطلبات" at bounding box center [1078, 22] width 88 height 36
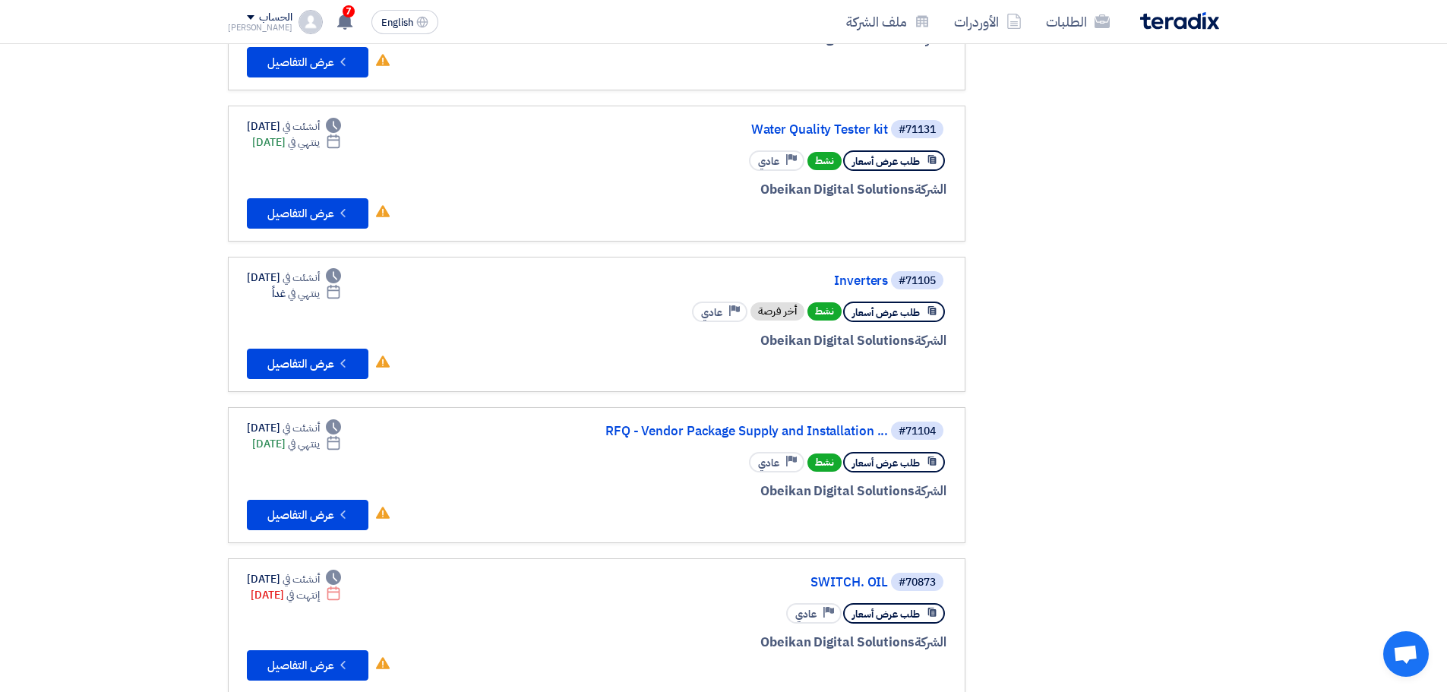
scroll to position [759, 0]
